Goal: Task Accomplishment & Management: Manage account settings

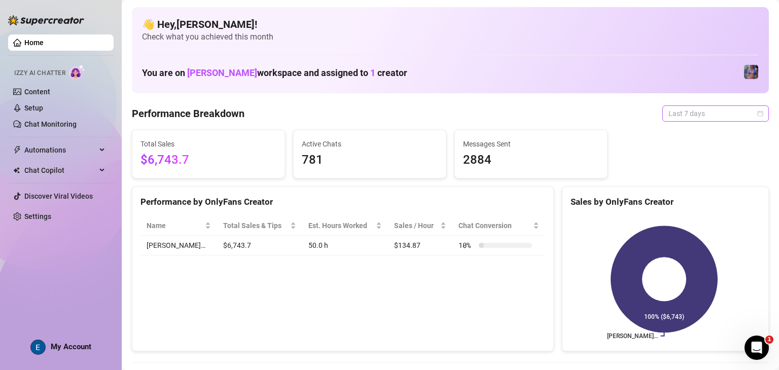
click at [405, 112] on span "Last 7 days" at bounding box center [716, 113] width 94 height 15
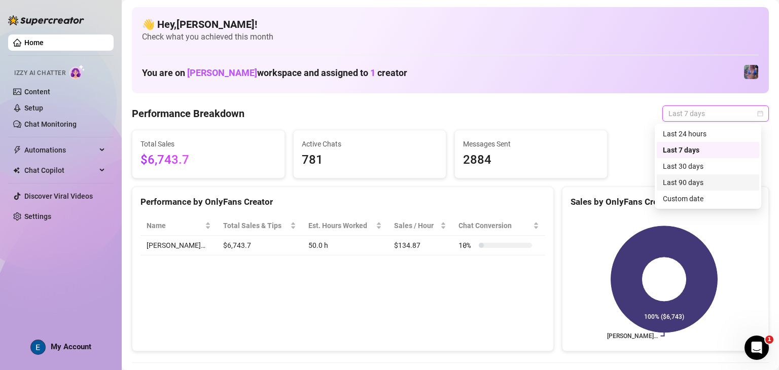
click at [405, 179] on div "Last 90 days" at bounding box center [708, 182] width 90 height 11
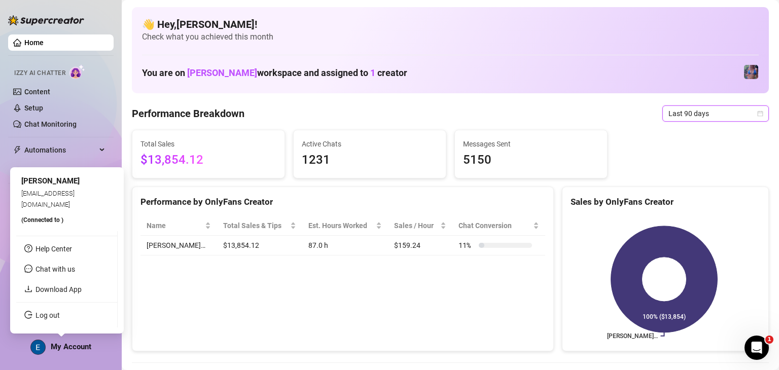
click at [62, 345] on span "My Account" at bounding box center [71, 346] width 41 height 9
click at [60, 320] on link "Log out" at bounding box center [48, 315] width 24 height 8
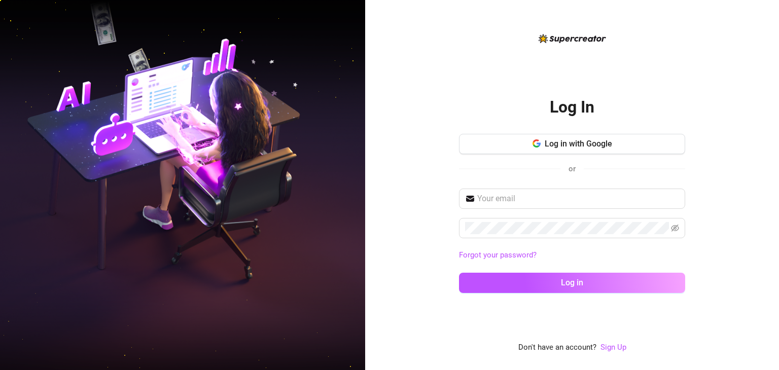
click at [405, 209] on div "Forgot your password? Log in" at bounding box center [572, 246] width 226 height 114
click at [405, 189] on span at bounding box center [572, 199] width 226 height 20
click at [405, 196] on input "text" at bounding box center [578, 199] width 202 height 12
click at [405, 143] on span "Log in with Google" at bounding box center [578, 144] width 67 height 10
